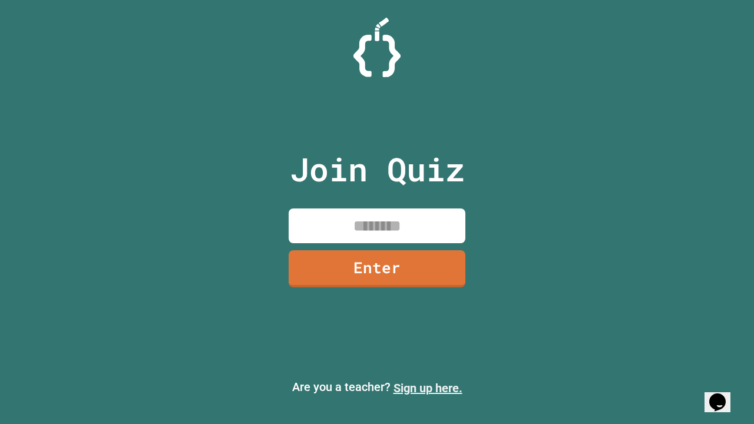
click at [427, 388] on link "Sign up here." at bounding box center [427, 388] width 69 height 14
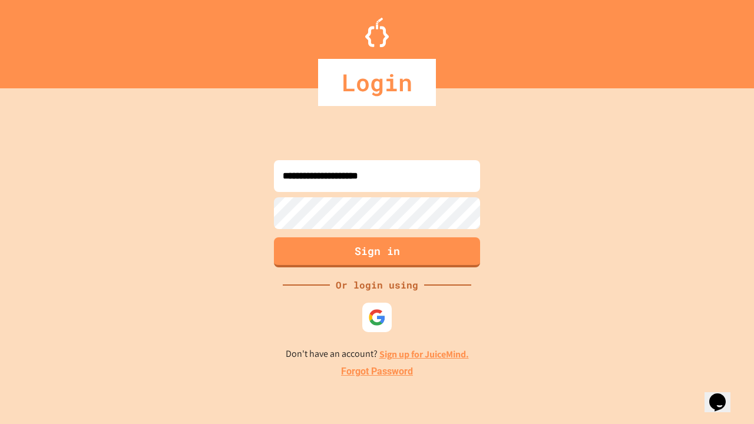
type input "**********"
